Goal: Information Seeking & Learning: Learn about a topic

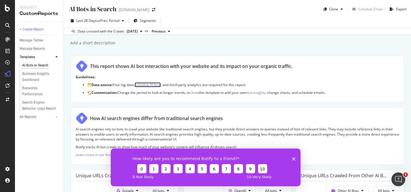
click at [152, 86] on link "including AI bots" at bounding box center [147, 84] width 26 height 5
